Goal: Task Accomplishment & Management: Use online tool/utility

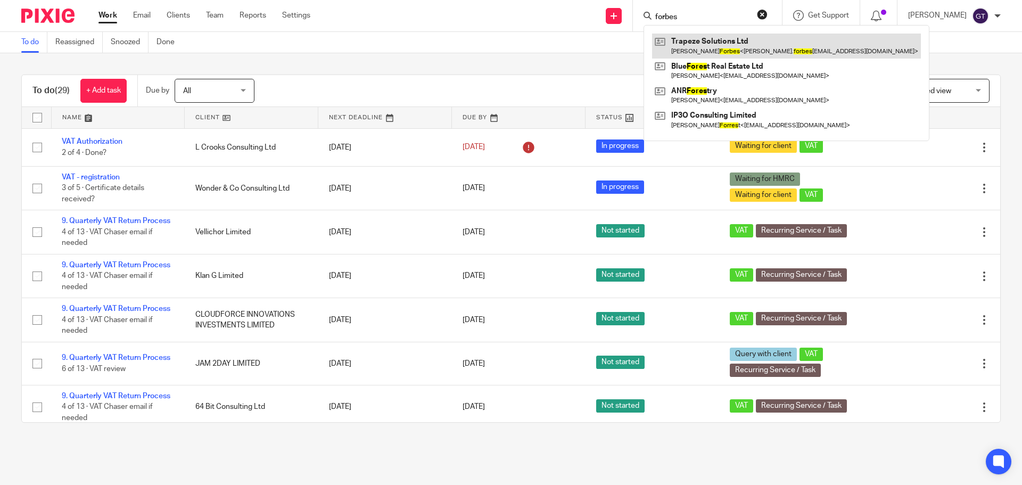
type input "forbes"
click at [730, 43] on link at bounding box center [786, 46] width 269 height 24
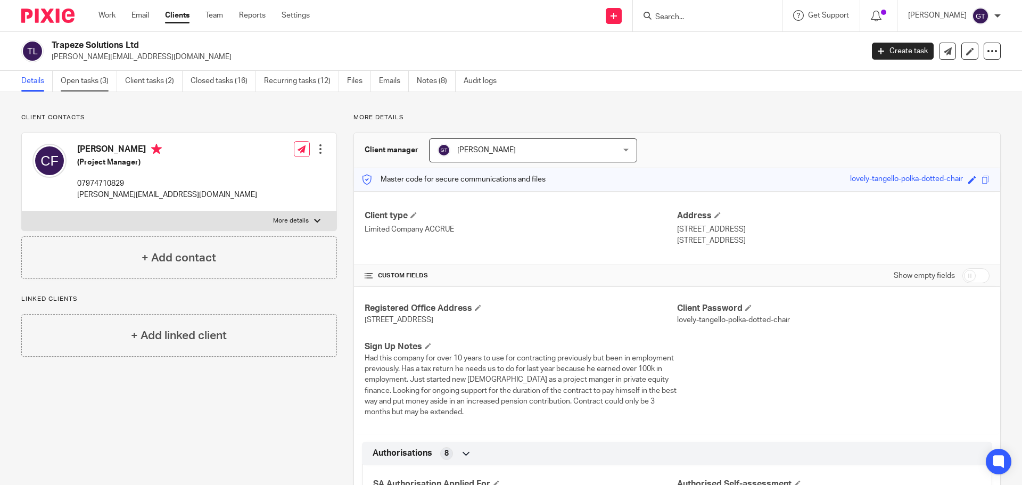
click at [87, 80] on link "Open tasks (3)" at bounding box center [89, 81] width 56 height 21
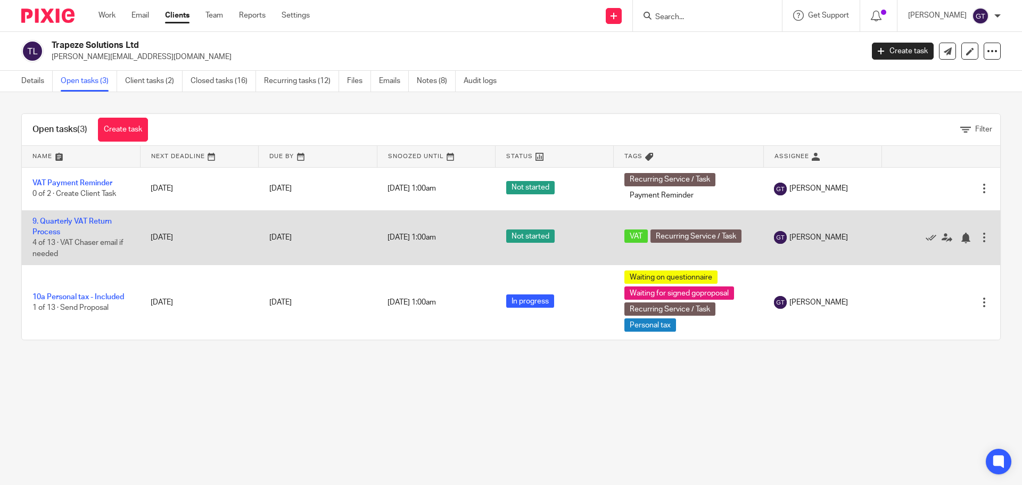
click at [70, 226] on td "9. Quarterly VAT Return Process 4 of 13 · VAT Chaser email if needed" at bounding box center [81, 237] width 118 height 55
click at [69, 219] on link "9. Quarterly VAT Return Process" at bounding box center [71, 227] width 79 height 18
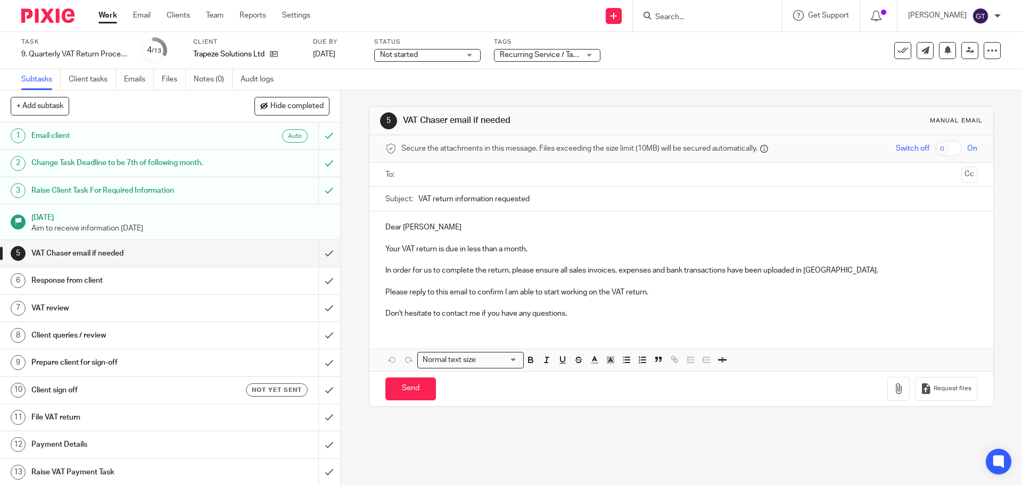
click at [558, 56] on span "Recurring Service / Task + 1" at bounding box center [546, 54] width 92 height 7
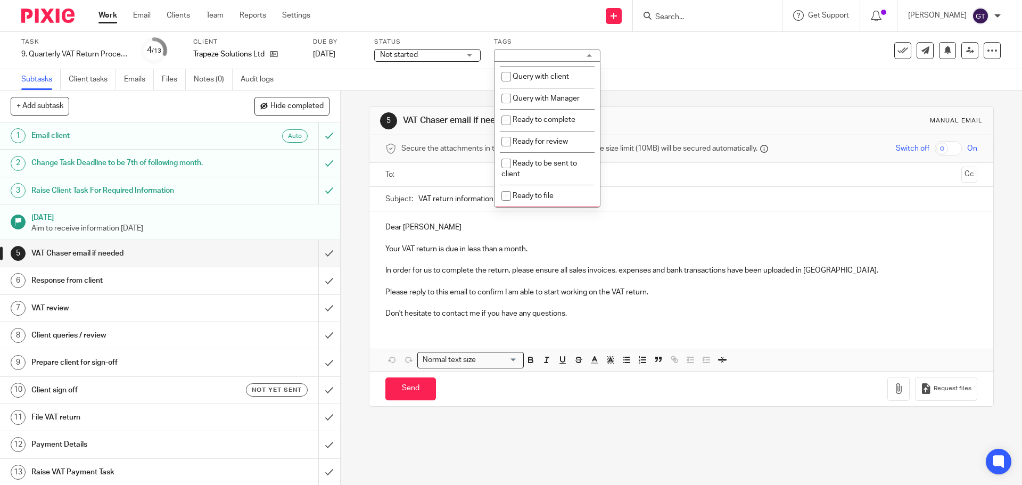
scroll to position [372, 0]
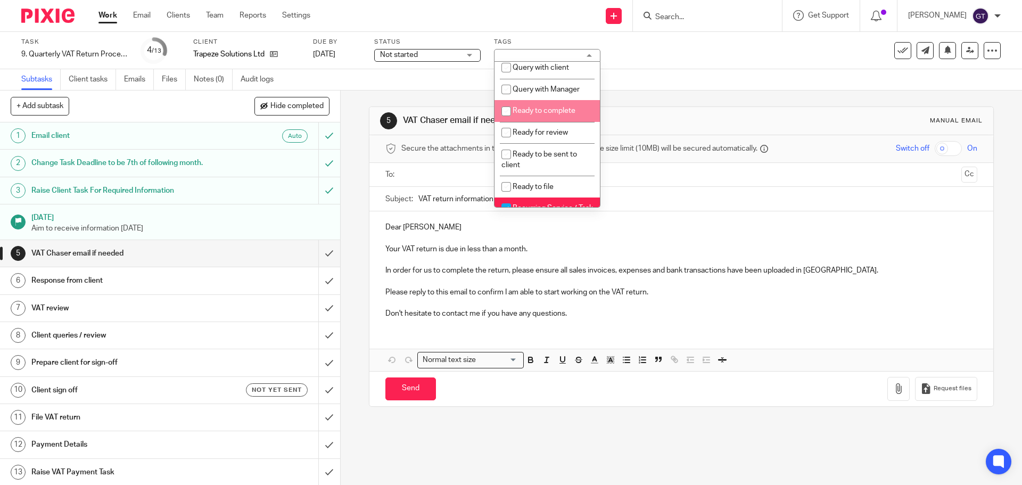
click at [554, 114] on span "Ready to complete" at bounding box center [544, 110] width 63 height 7
checkbox input "true"
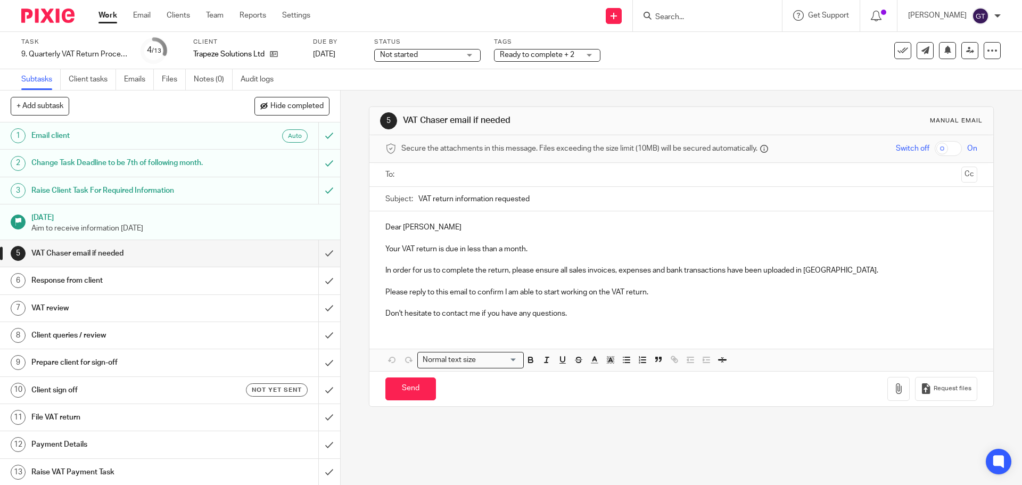
click at [423, 88] on div "Subtasks Client tasks Emails Files Notes (0) Audit logs" at bounding box center [511, 79] width 1022 height 21
click at [94, 78] on link "Client tasks" at bounding box center [92, 79] width 47 height 21
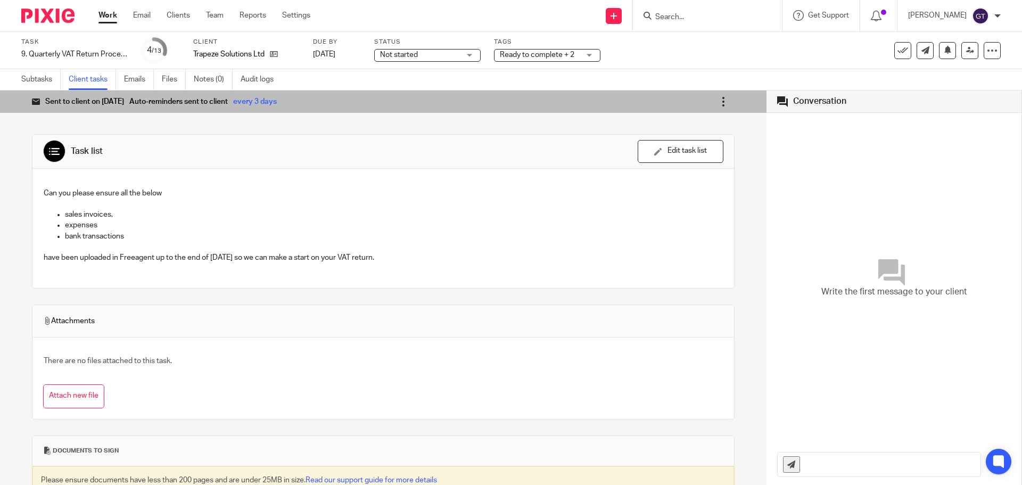
click at [712, 109] on link at bounding box center [723, 101] width 22 height 22
click at [684, 176] on span "Mark as completed" at bounding box center [689, 178] width 63 height 10
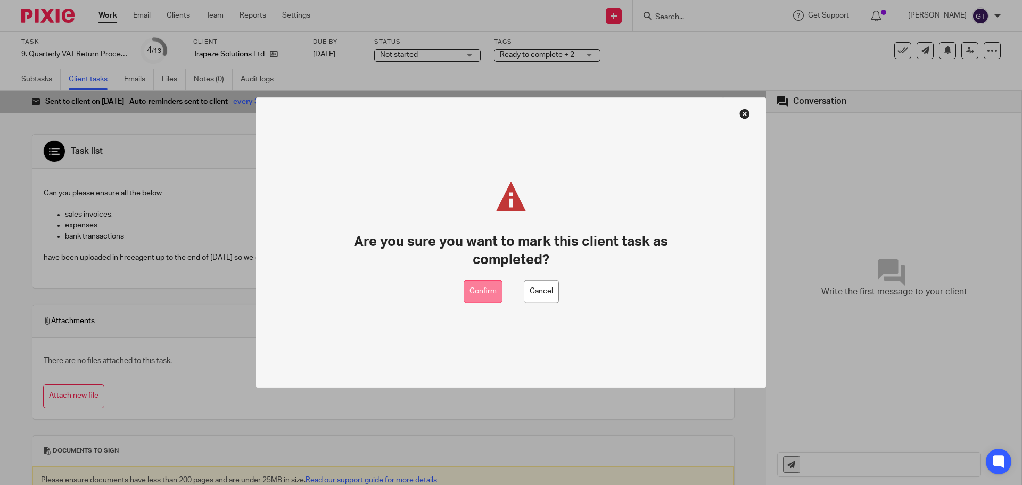
click at [476, 284] on button "Confirm" at bounding box center [483, 291] width 39 height 24
